Goal: Check status

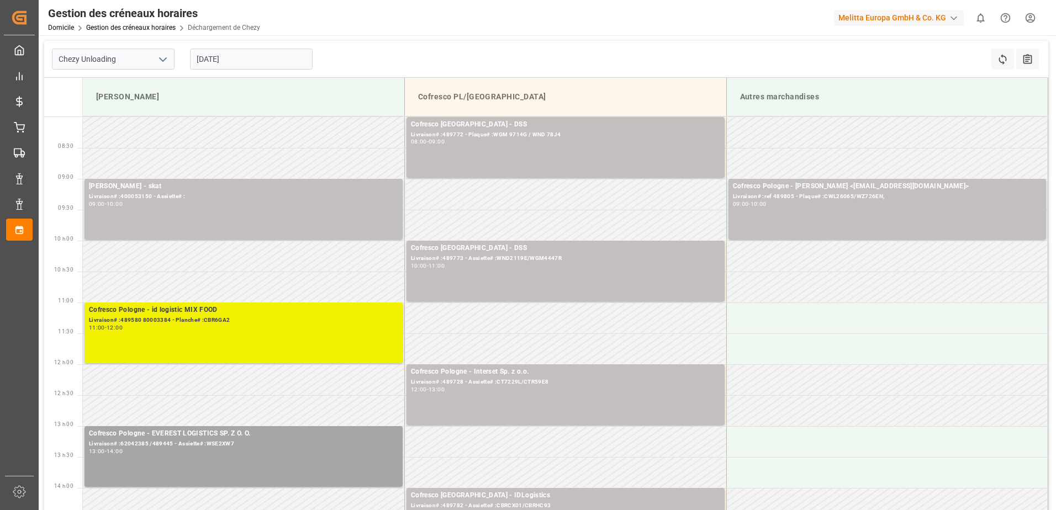
click at [293, 317] on div "Livraison# :489580 80003384 - Planche# :CBR6GA2" at bounding box center [243, 320] width 309 height 9
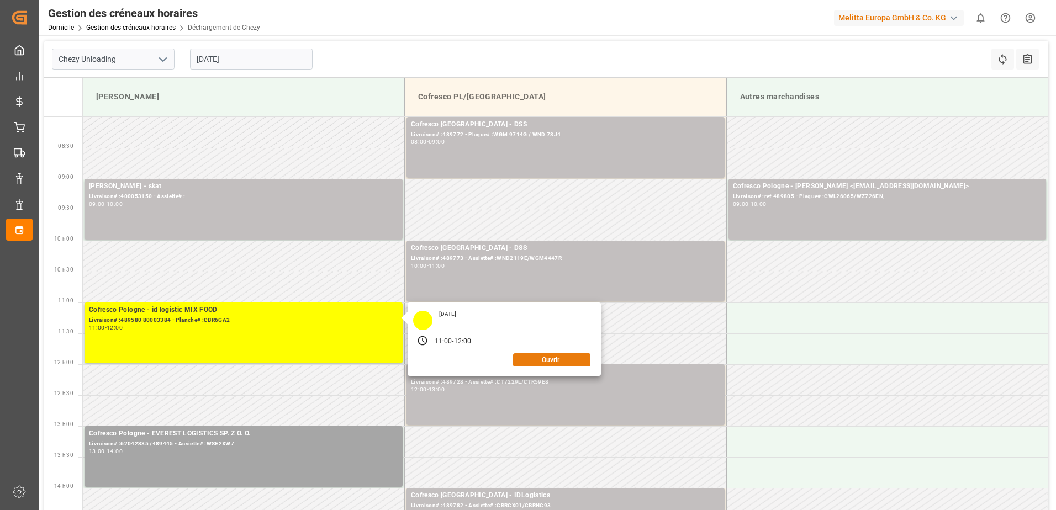
click at [560, 362] on button "Ouvrir" at bounding box center [551, 359] width 77 height 13
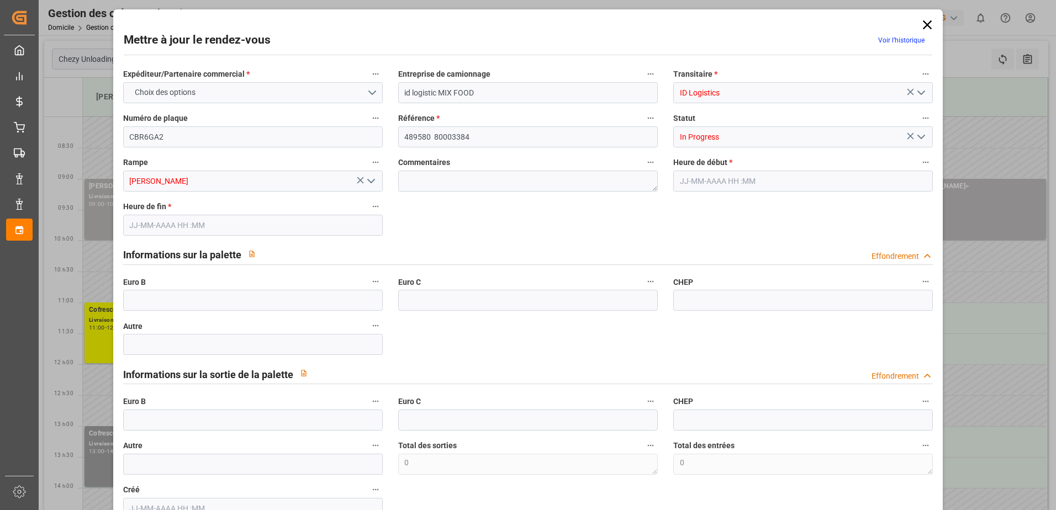
type input "0"
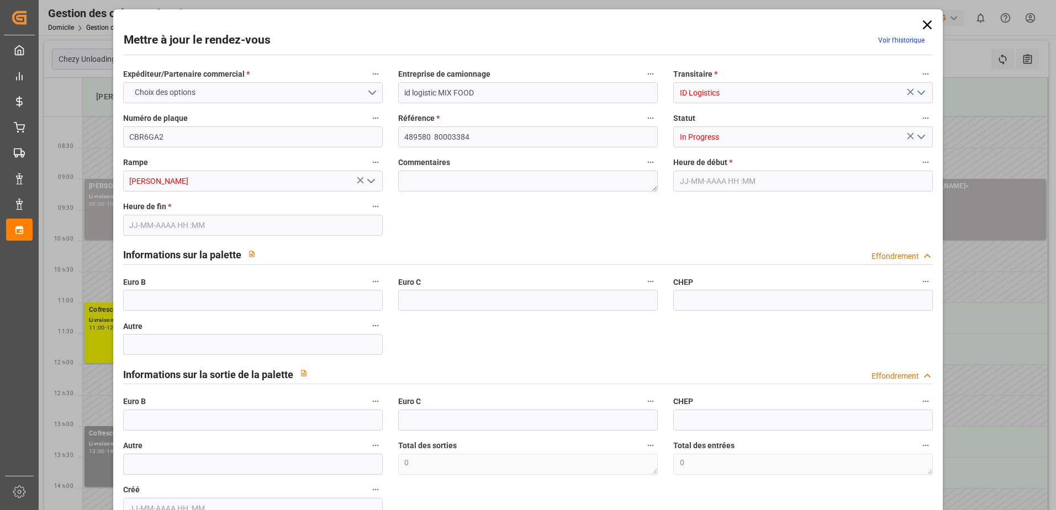
type input "0"
type input "[DATE] 11:00"
type input "[DATE] 12:00"
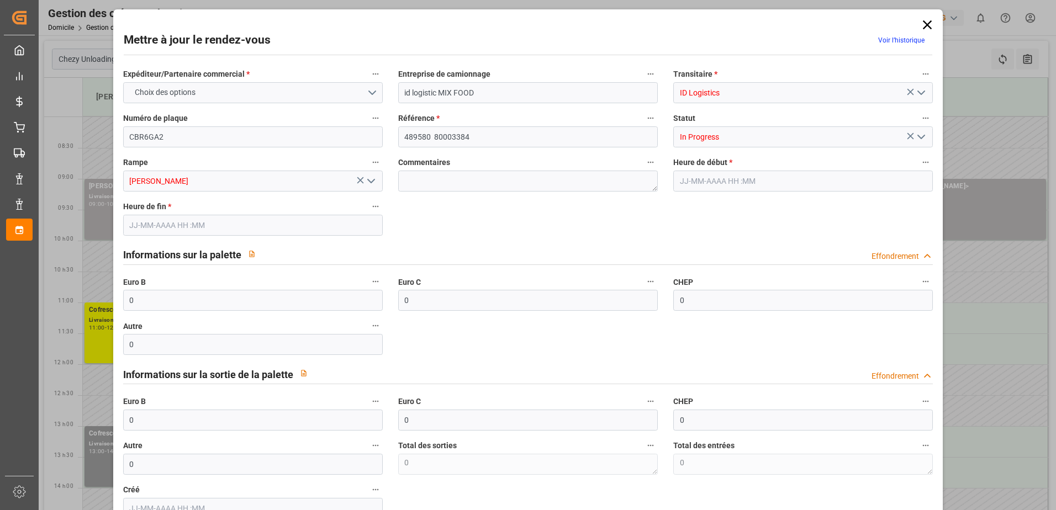
type input "[DATE] 10:30"
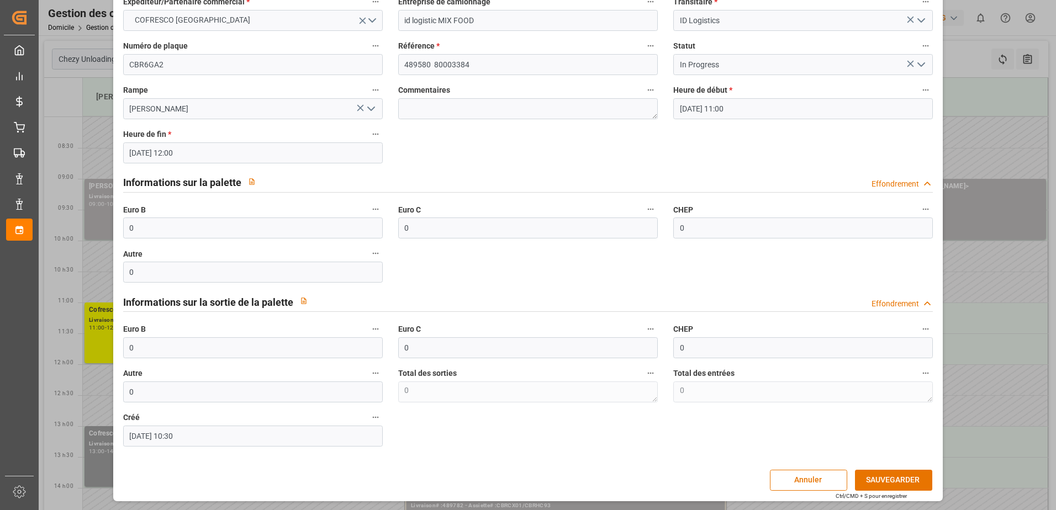
scroll to position [73, 0]
click at [920, 73] on input "In Progress" at bounding box center [802, 64] width 259 height 21
click at [917, 64] on icon "Ouvrir le menu" at bounding box center [920, 63] width 13 height 13
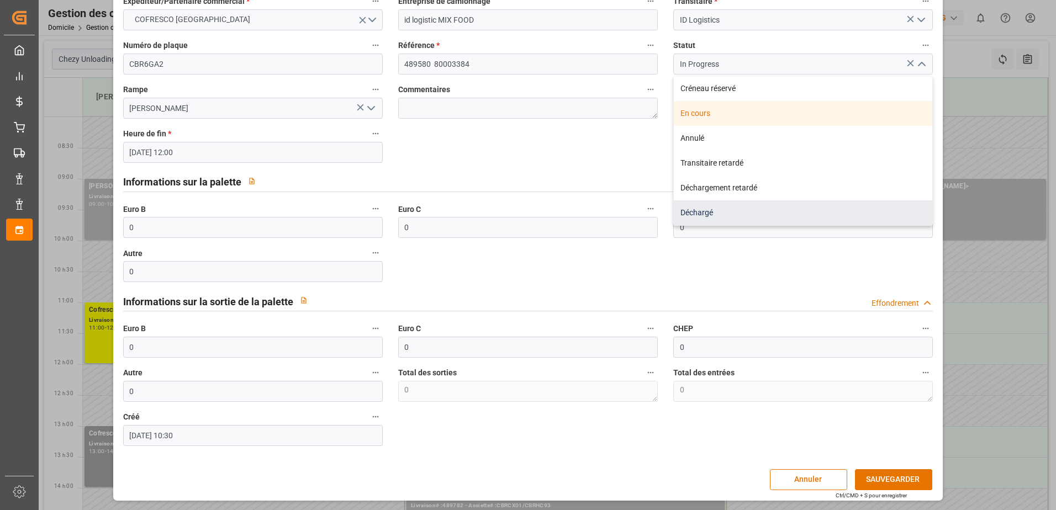
click at [717, 205] on div "Déchargé" at bounding box center [803, 212] width 258 height 25
type input "Unloaded"
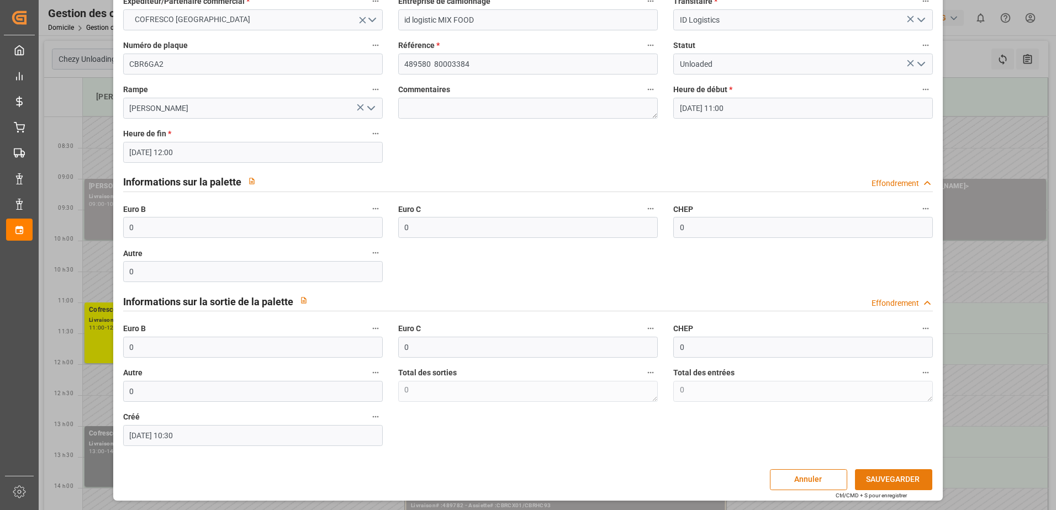
click at [884, 481] on button "SAUVEGARDER" at bounding box center [893, 479] width 77 height 21
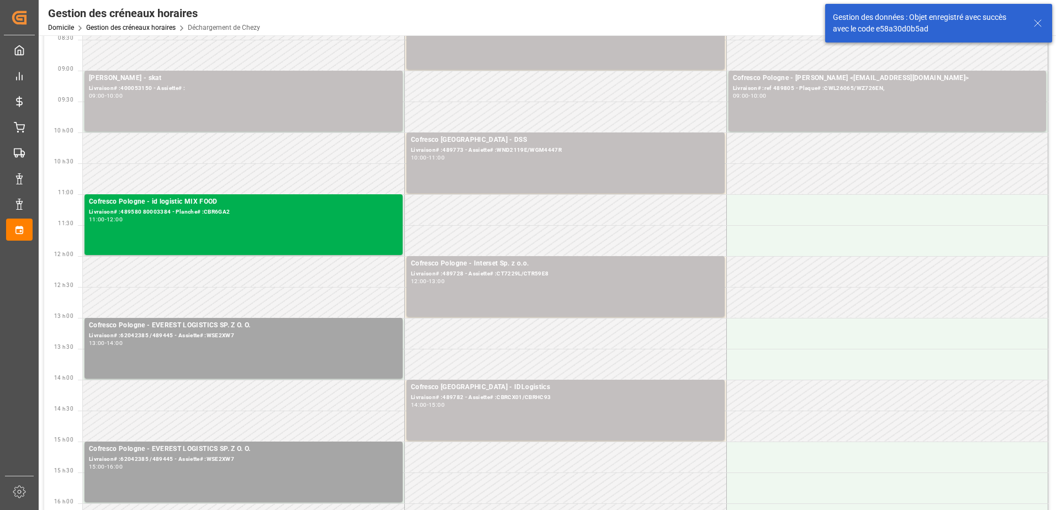
scroll to position [0, 0]
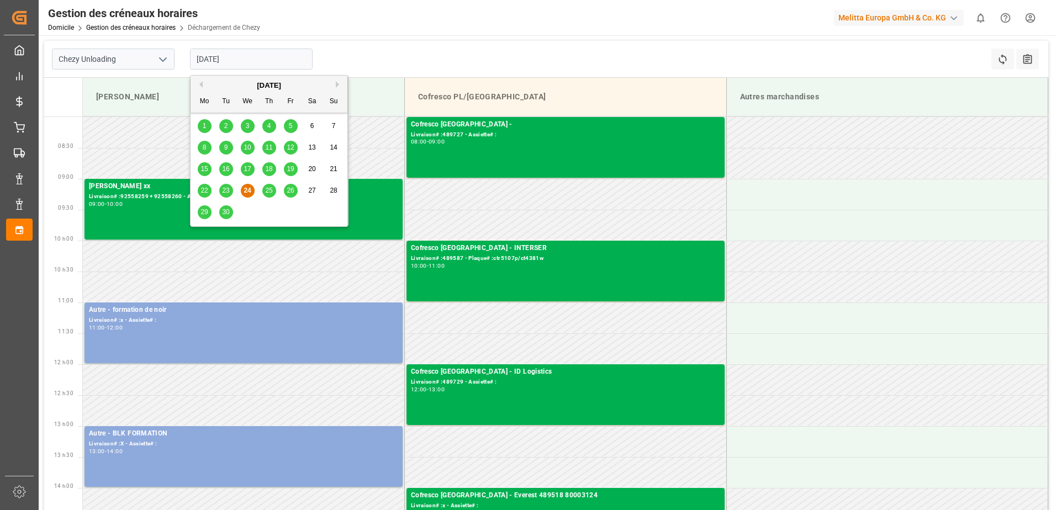
click at [243, 61] on input "24-09-2025" at bounding box center [251, 59] width 123 height 21
click at [269, 189] on span "25" at bounding box center [268, 191] width 7 height 8
type input "[DATE]"
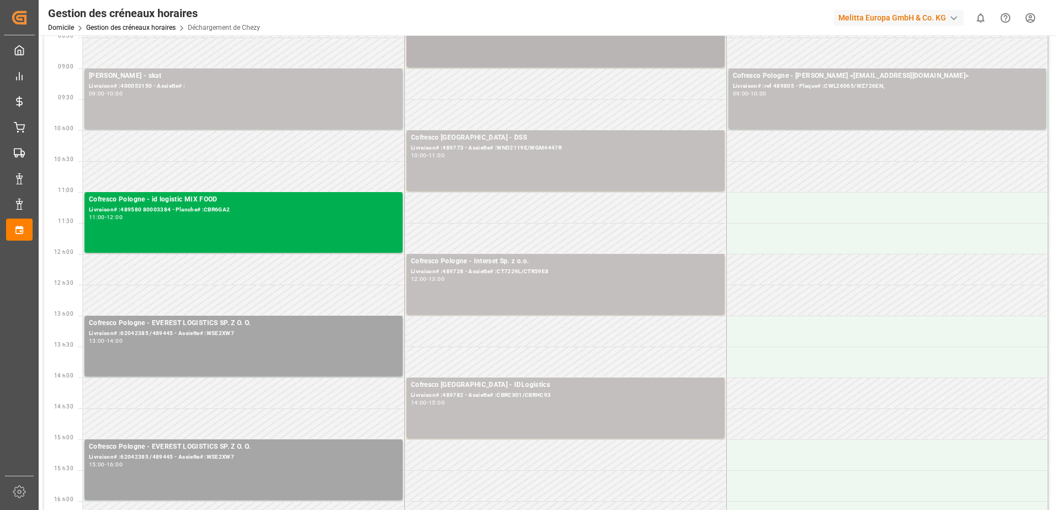
scroll to position [166, 0]
